Goal: Task Accomplishment & Management: Use online tool/utility

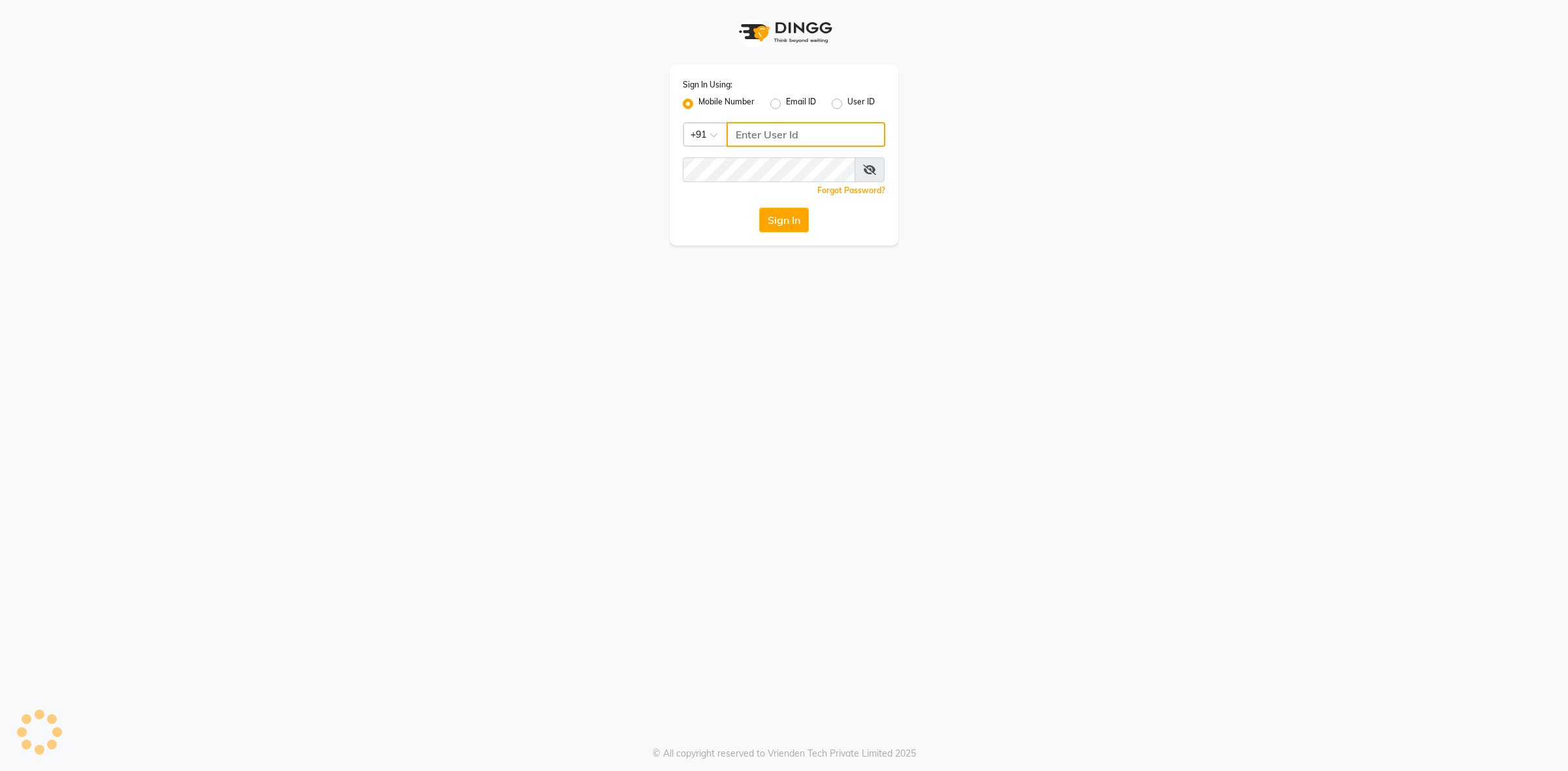
click at [792, 131] on input "Username" at bounding box center [805, 134] width 158 height 25
drag, startPoint x: 792, startPoint y: 131, endPoint x: 794, endPoint y: 149, distance: 18.1
click at [794, 144] on input "Username" at bounding box center [805, 134] width 158 height 25
type input "8130700721"
click at [771, 220] on button "Sign In" at bounding box center [784, 220] width 50 height 25
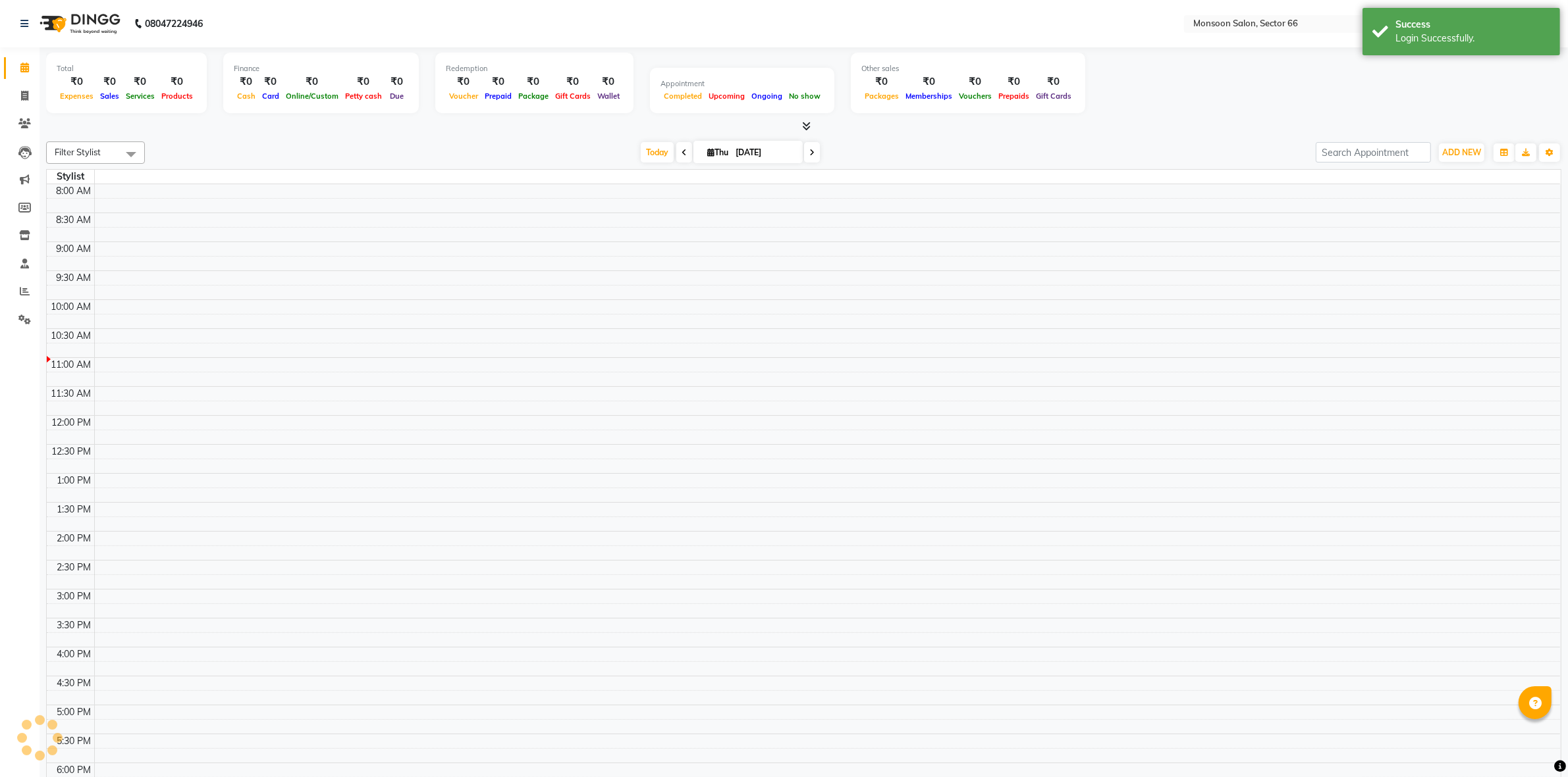
select select "en"
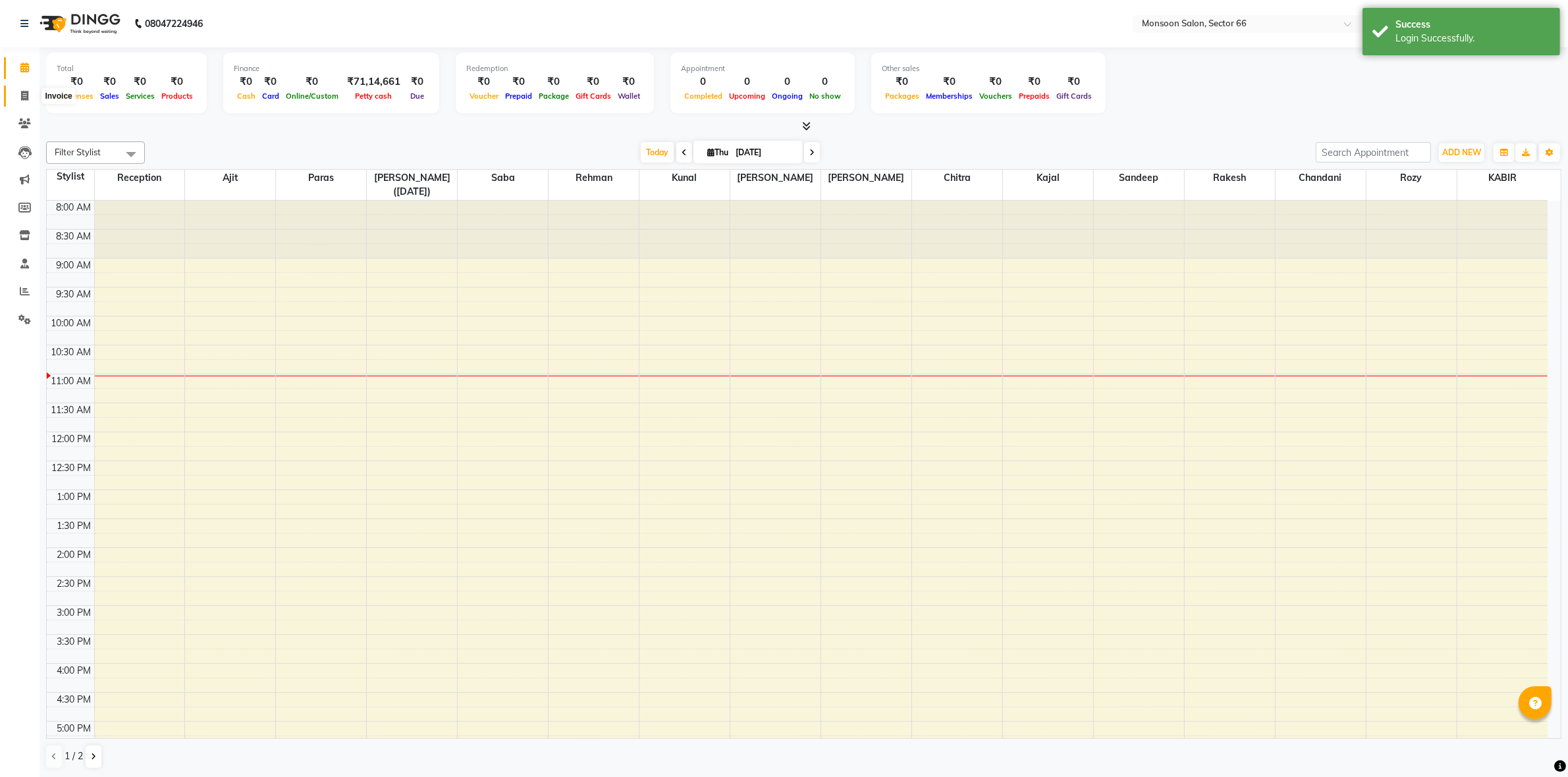
click at [23, 96] on icon at bounding box center [24, 96] width 7 height 10
select select "service"
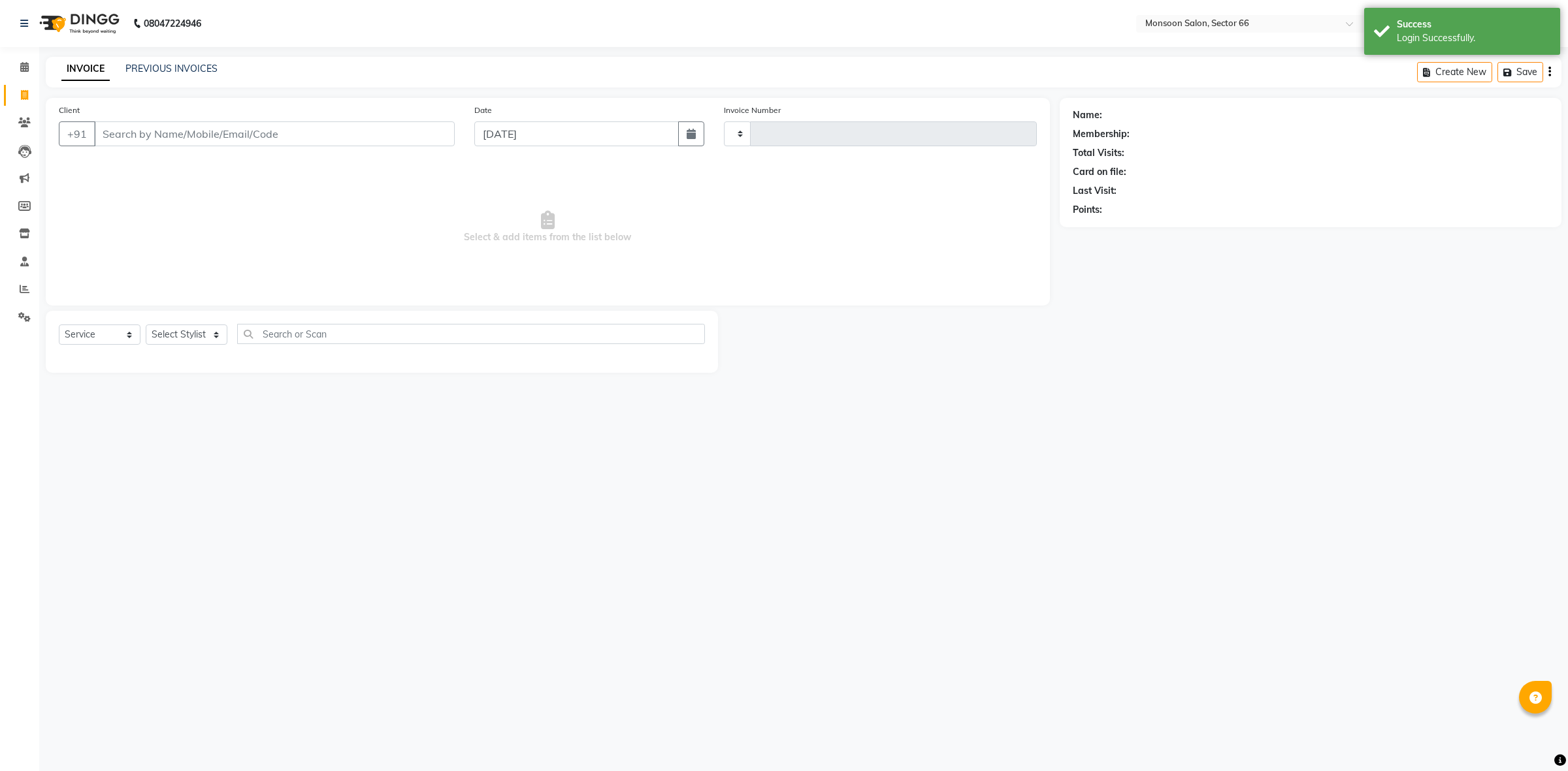
type input "1197"
select select "3741"
click at [177, 62] on div "PREVIOUS INVOICES" at bounding box center [172, 69] width 92 height 13
click at [129, 135] on input "Client" at bounding box center [275, 134] width 361 height 25
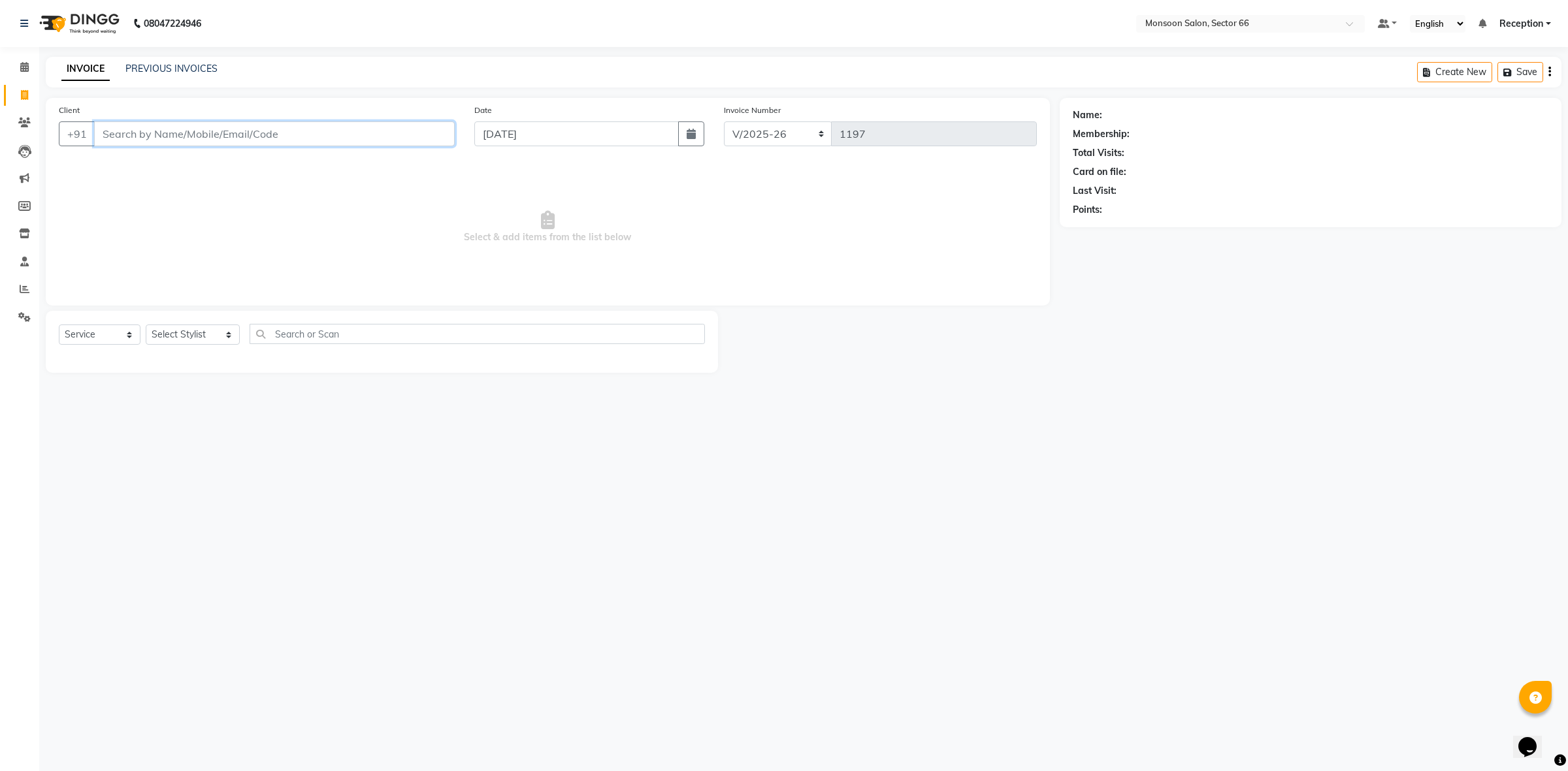
click at [216, 128] on input "Client" at bounding box center [275, 134] width 361 height 25
type input "8591238388"
click at [204, 164] on span "85912383" at bounding box center [226, 164] width 52 height 13
click at [1116, 114] on link "Deepali" at bounding box center [1141, 115] width 73 height 13
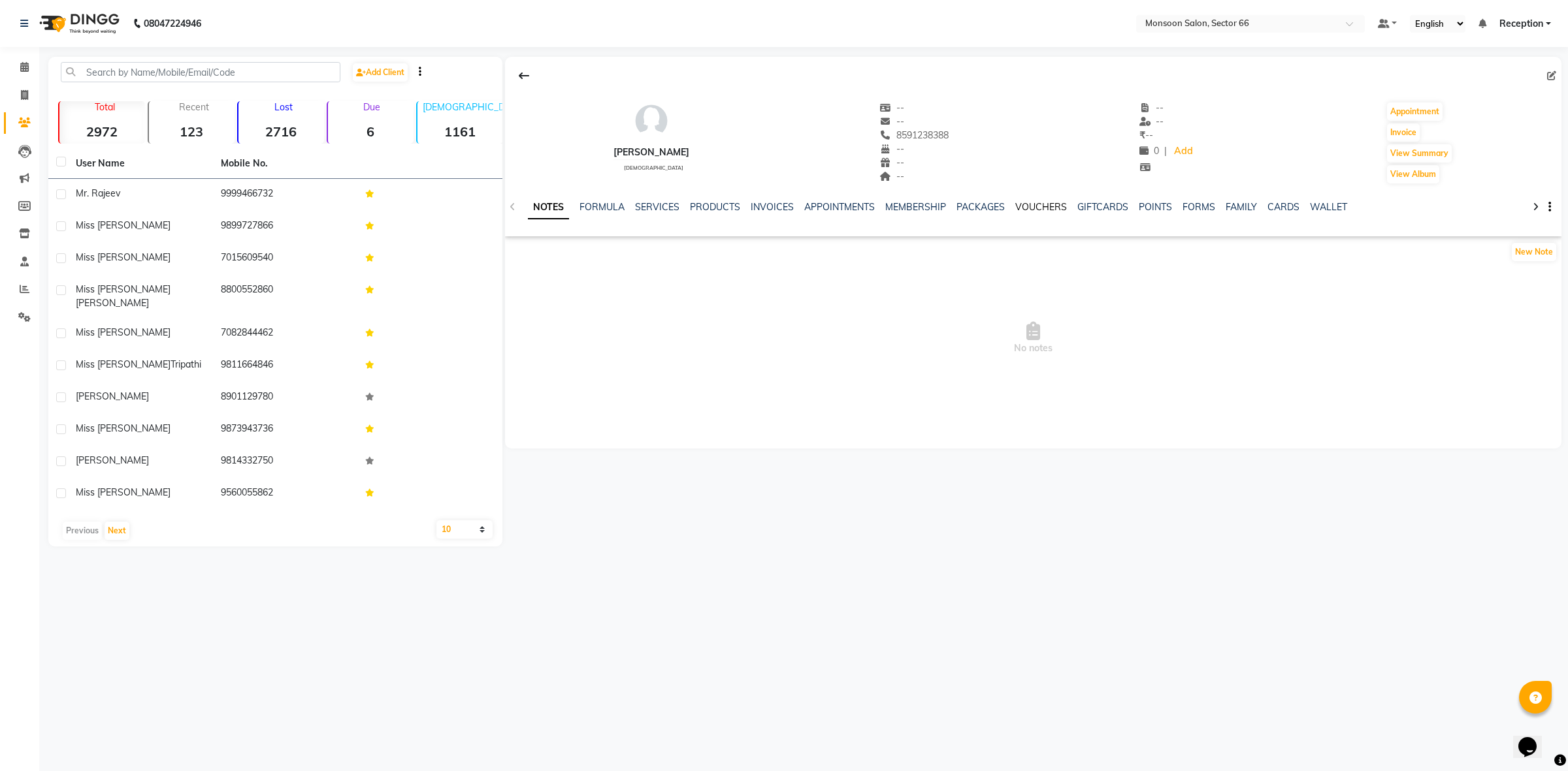
click at [1035, 209] on link "VOUCHERS" at bounding box center [1041, 207] width 52 height 12
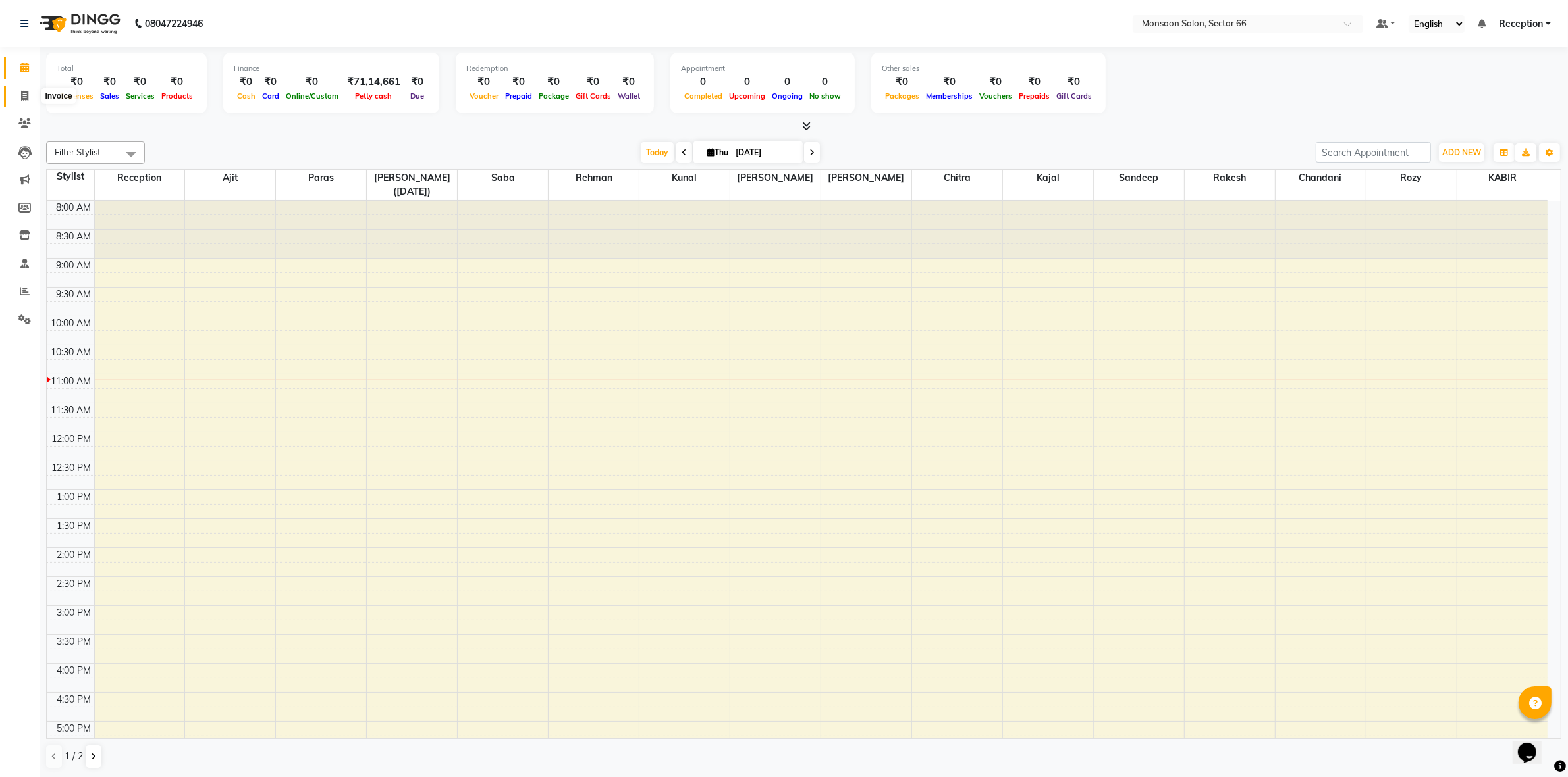
click at [21, 96] on icon at bounding box center [24, 96] width 7 height 10
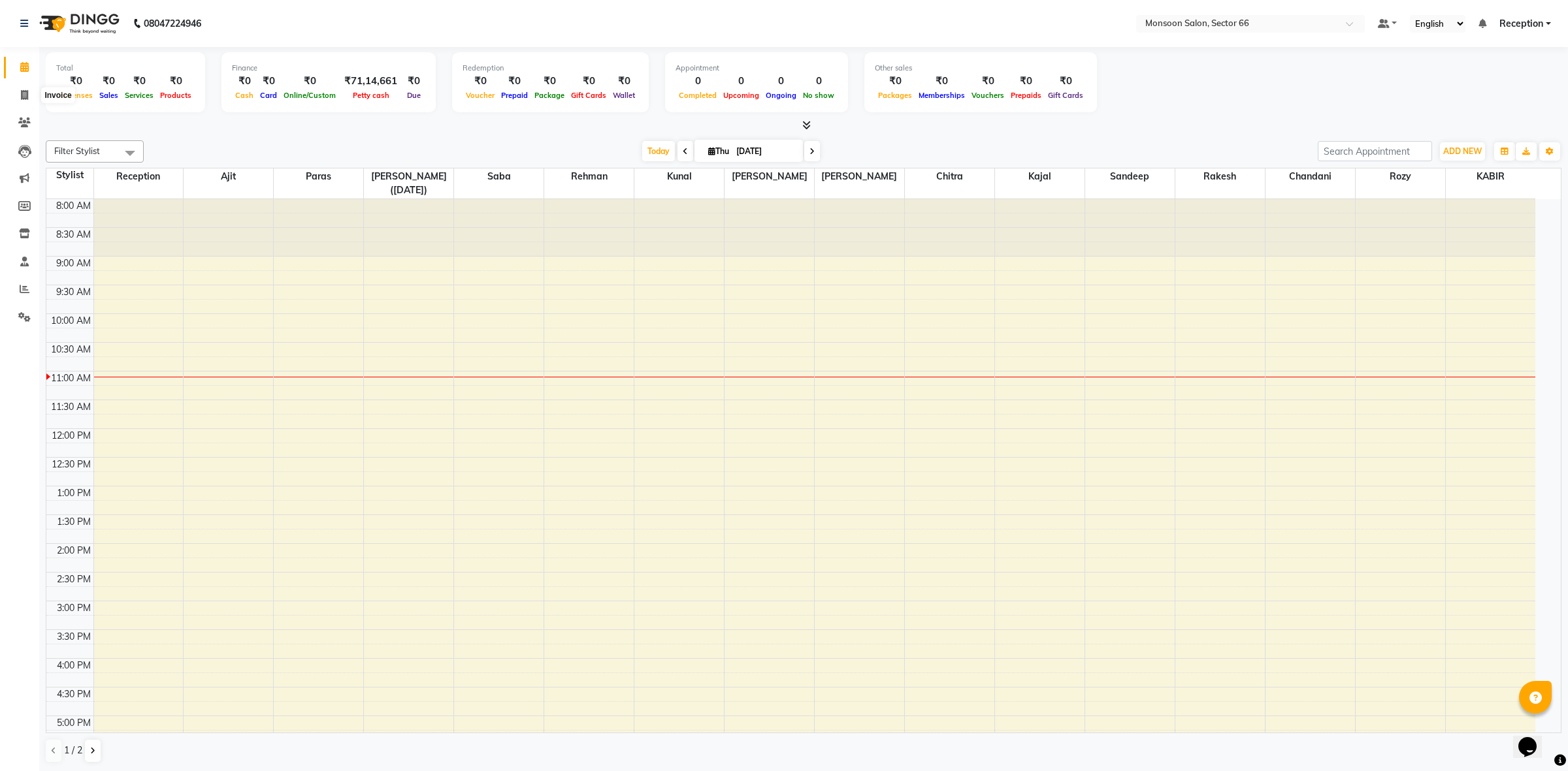
select select "3741"
select select "service"
